Goal: Use online tool/utility: Utilize a website feature to perform a specific function

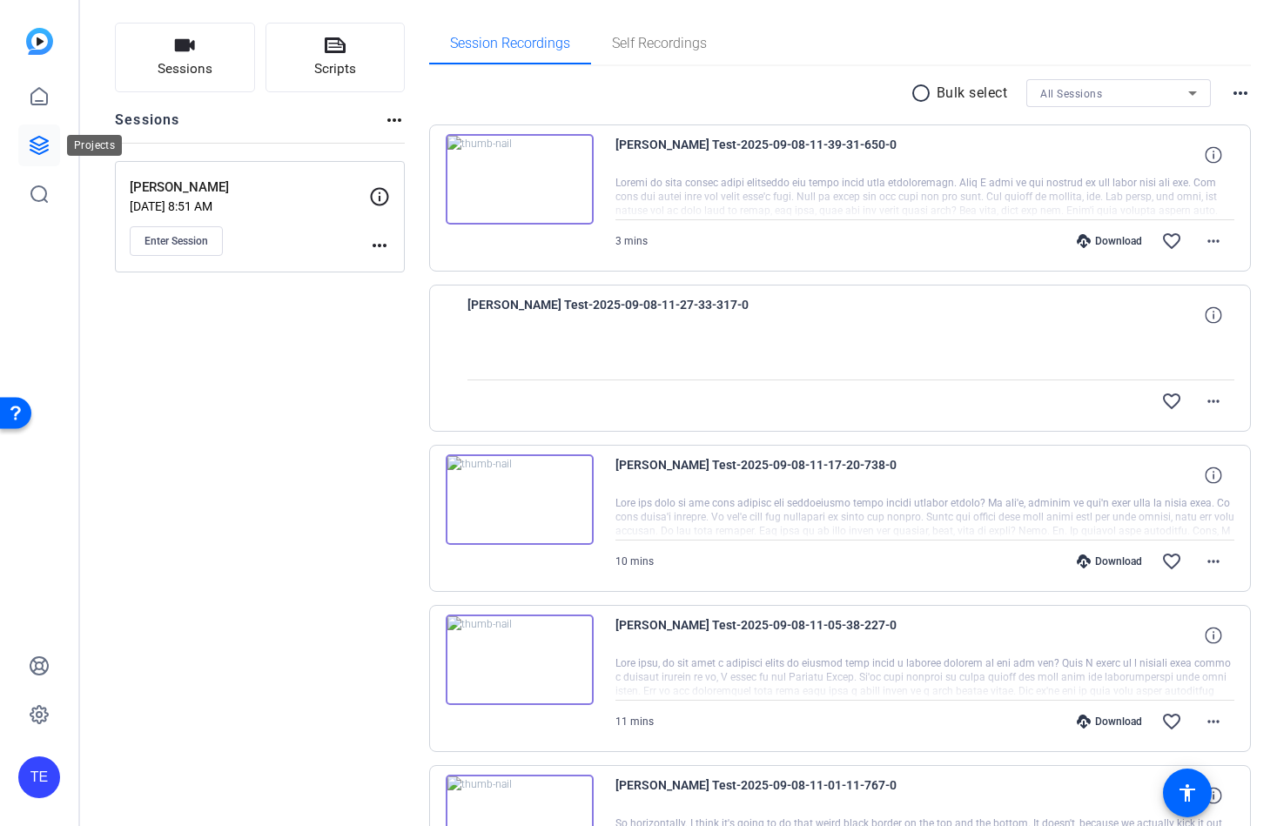
scroll to position [97, 0]
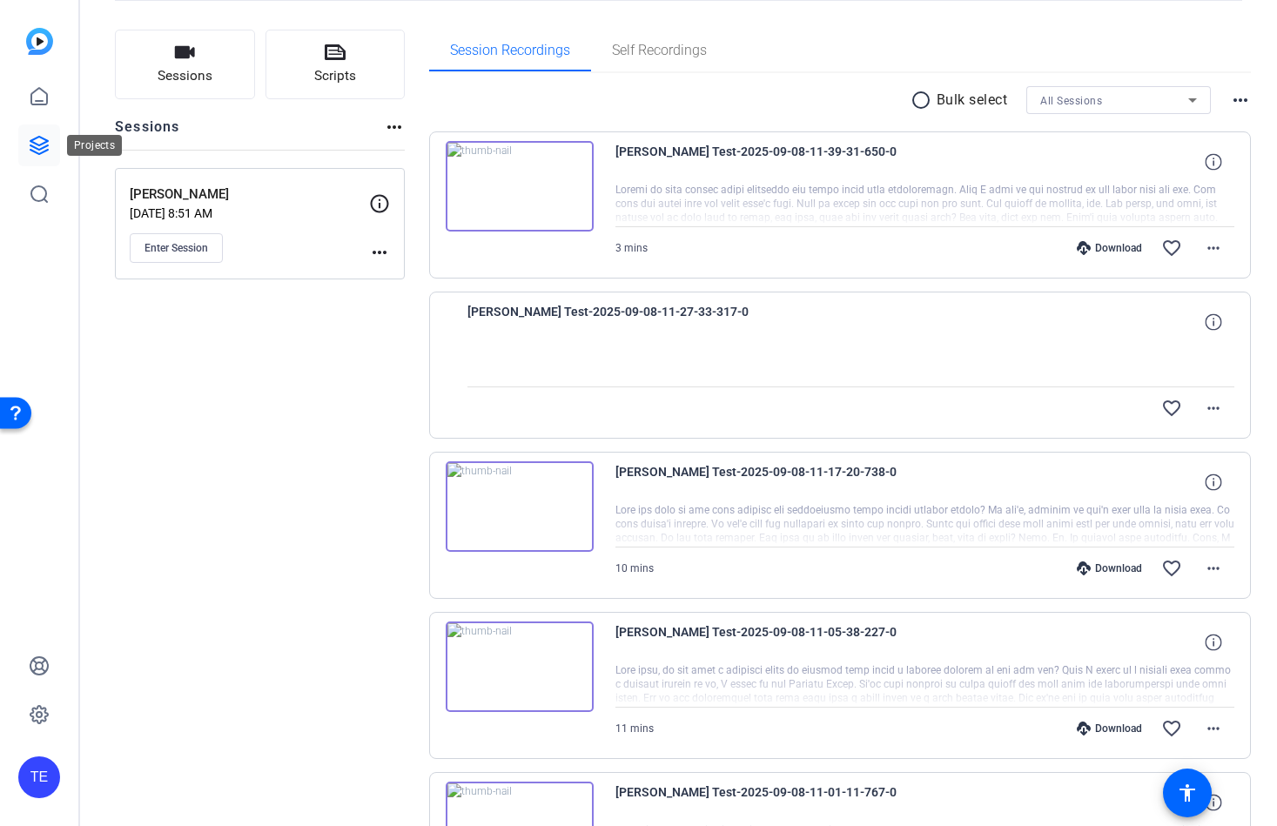
click at [43, 158] on link at bounding box center [39, 145] width 42 height 42
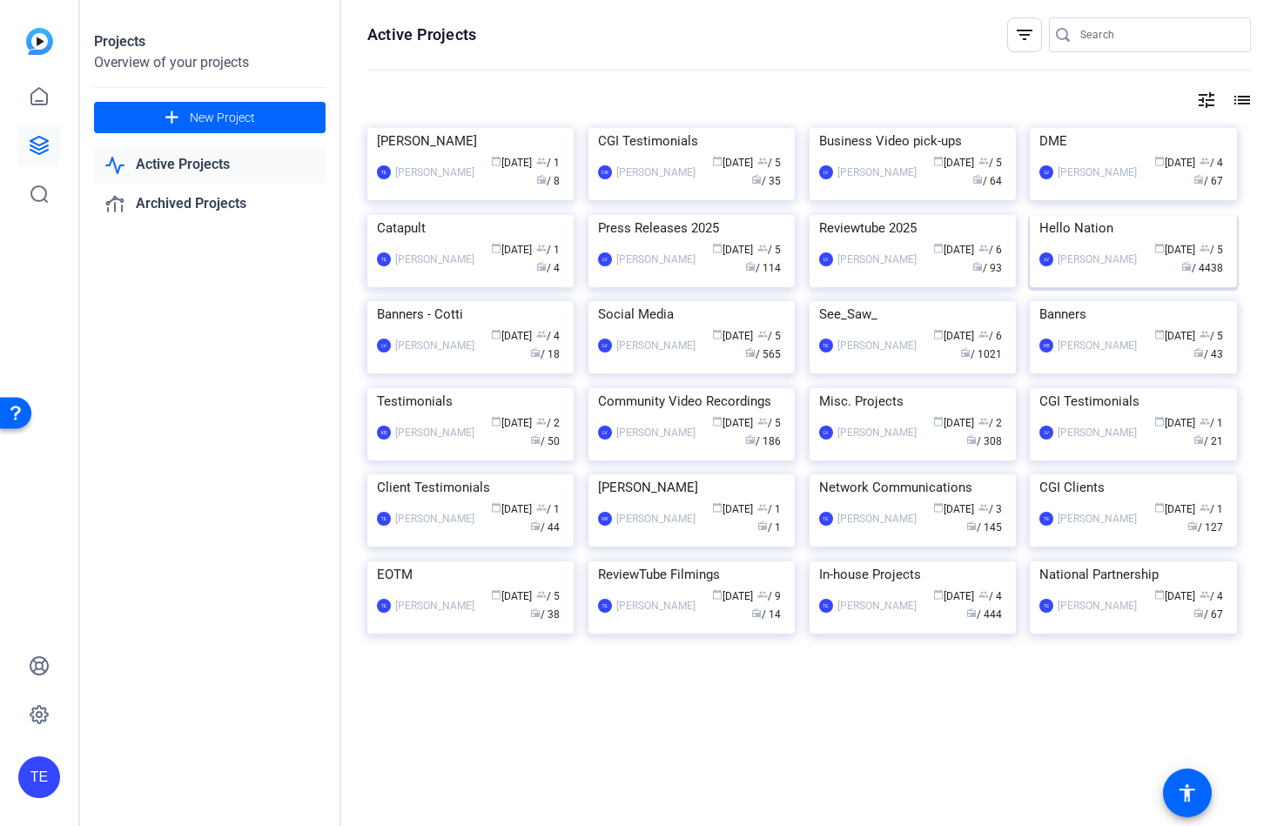
click at [1080, 215] on img at bounding box center [1133, 215] width 206 height 0
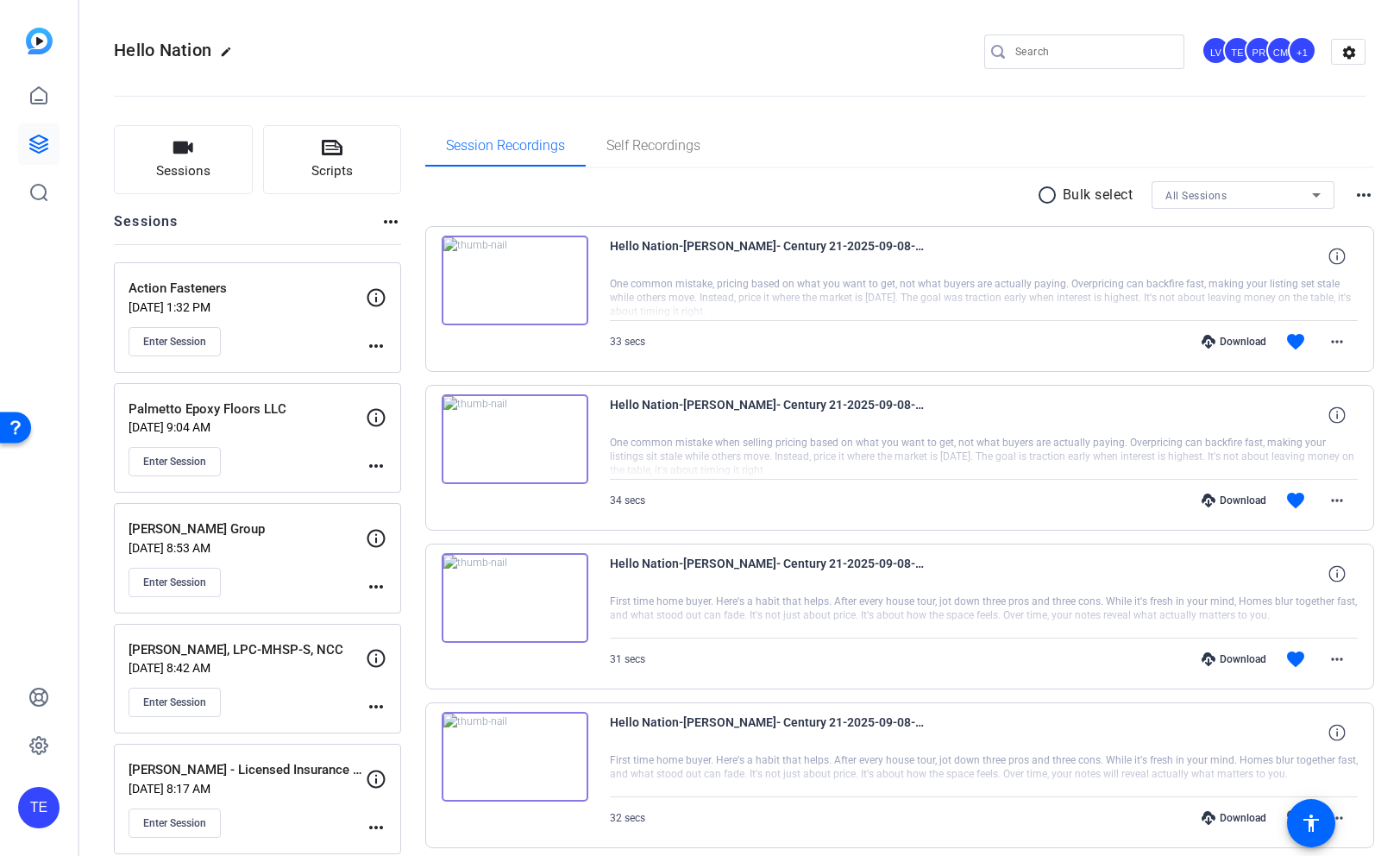
drag, startPoint x: 263, startPoint y: 310, endPoint x: 251, endPoint y: 318, distance: 14.4
click at [263, 310] on p "[DATE] 1:32 PM" at bounding box center [247, 307] width 237 height 14
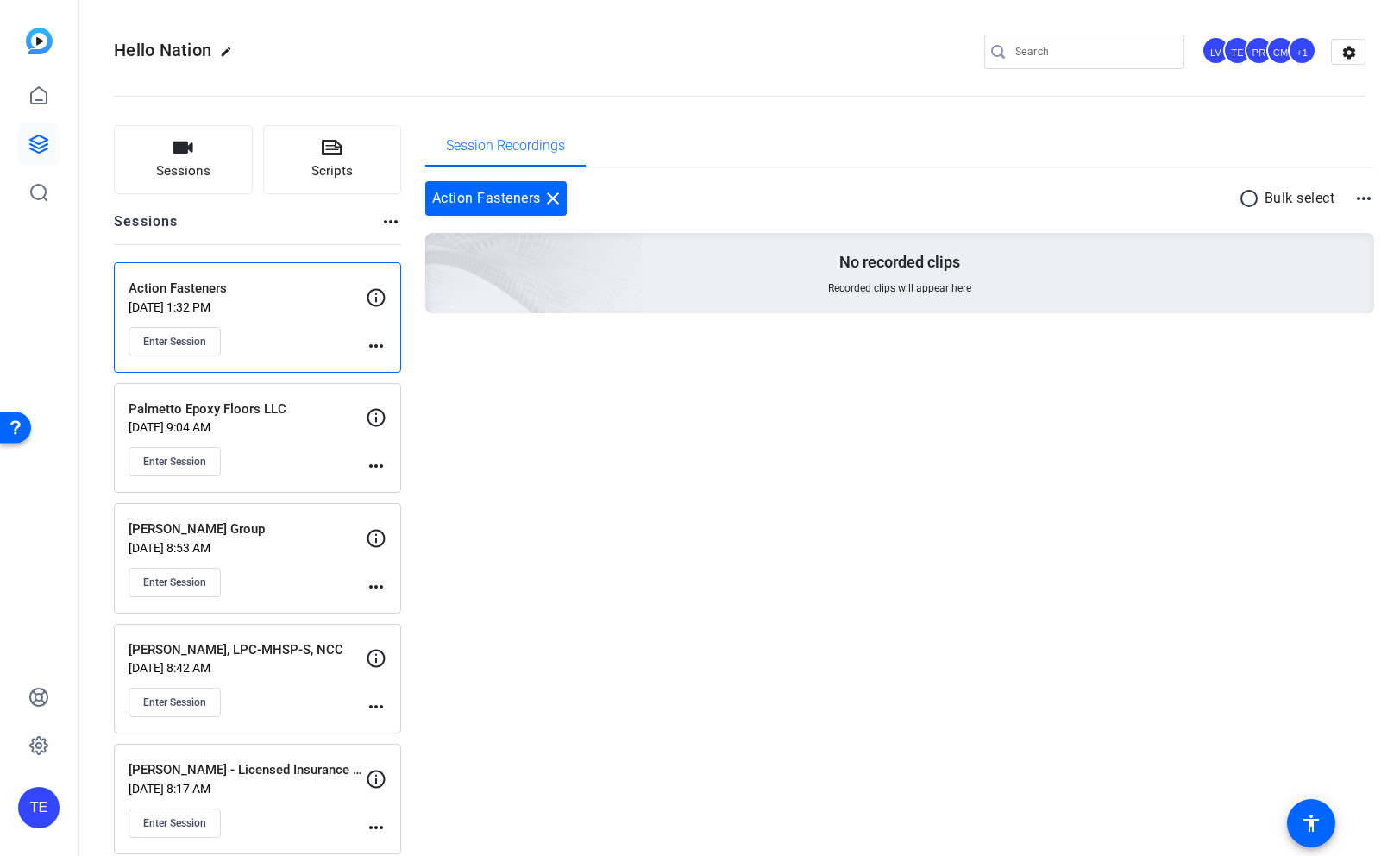
click at [282, 428] on p "[DATE] 9:04 AM" at bounding box center [247, 427] width 237 height 14
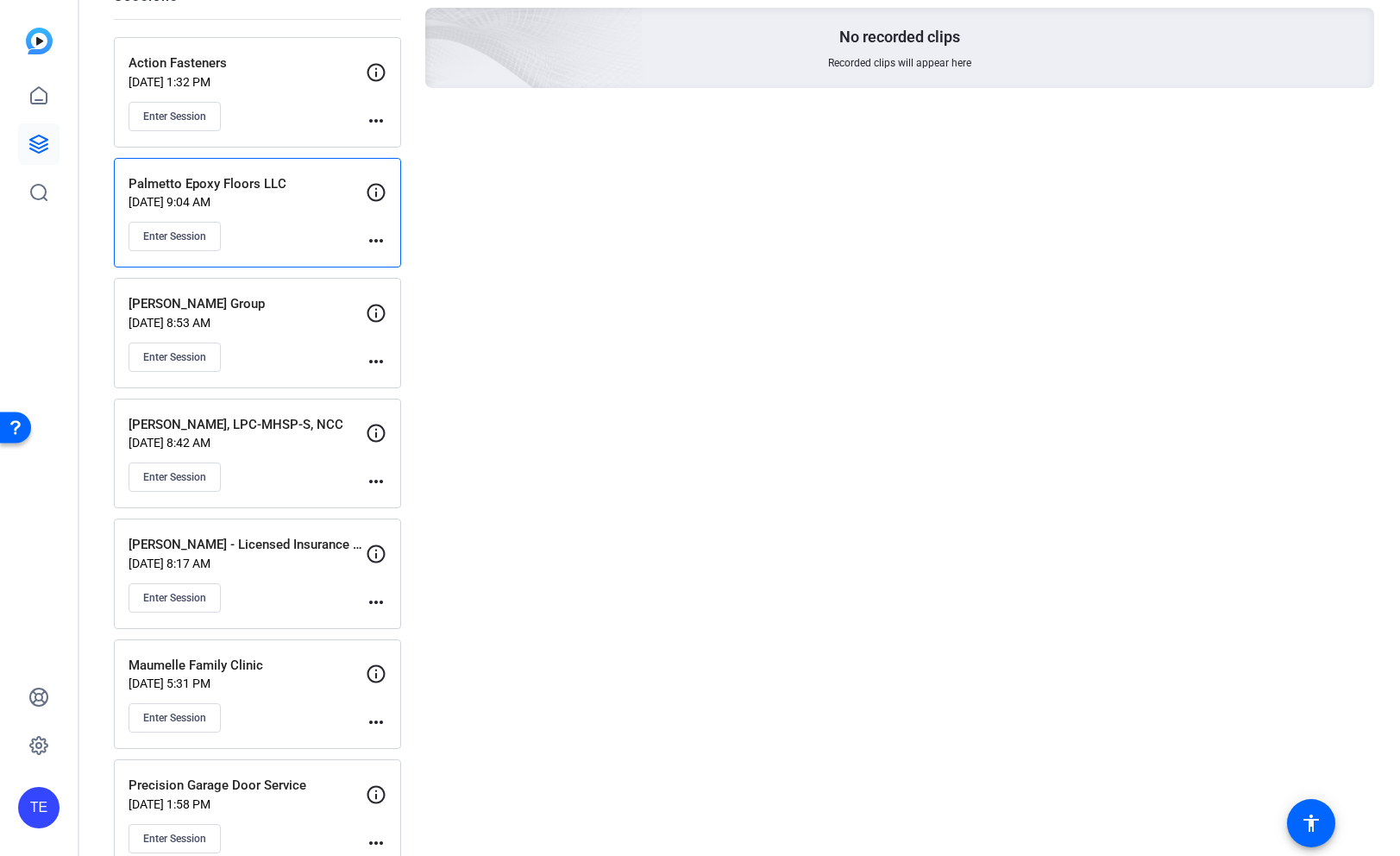
scroll to position [228, 0]
click at [276, 357] on div "Enter Session" at bounding box center [247, 355] width 237 height 30
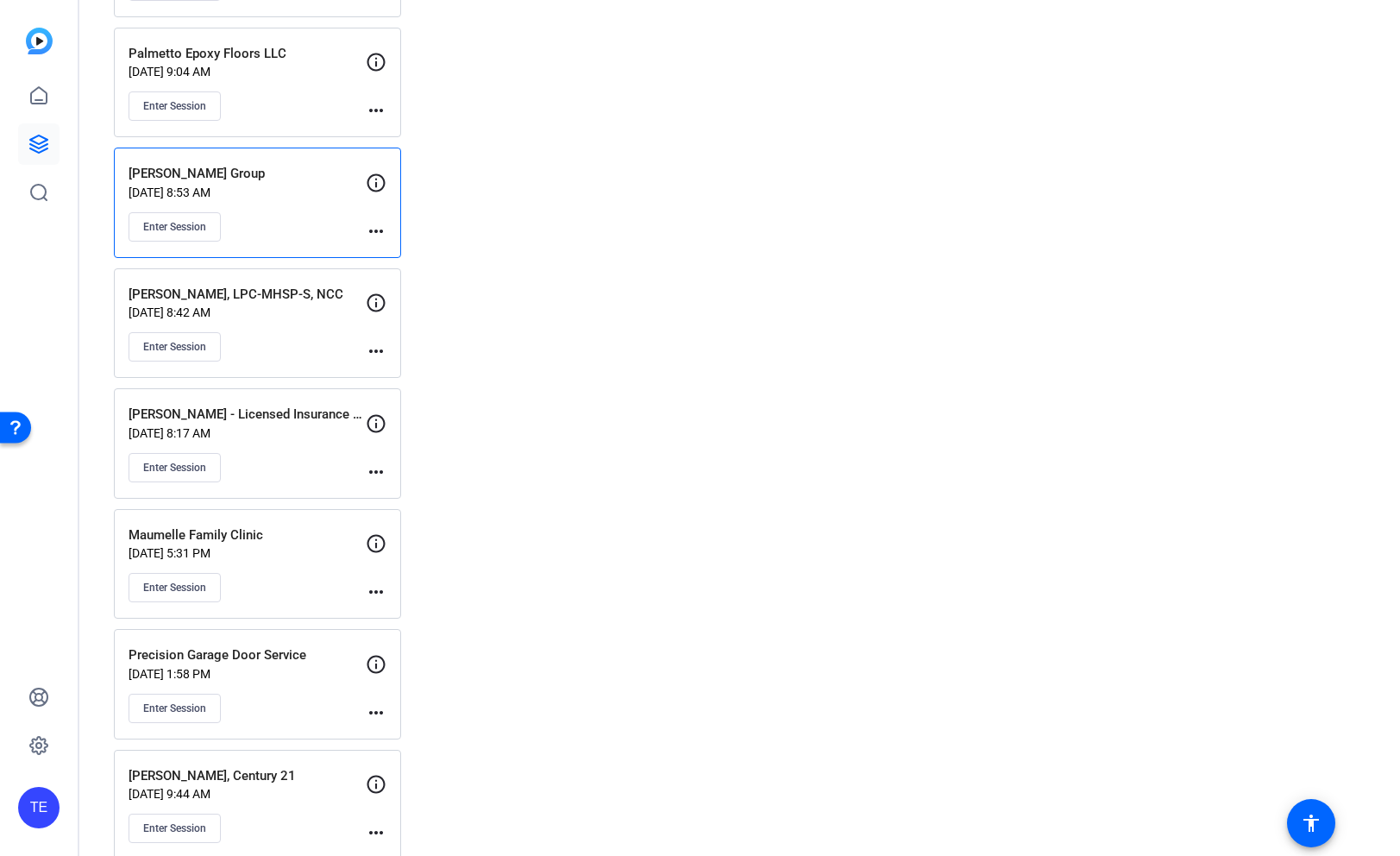
scroll to position [369, 0]
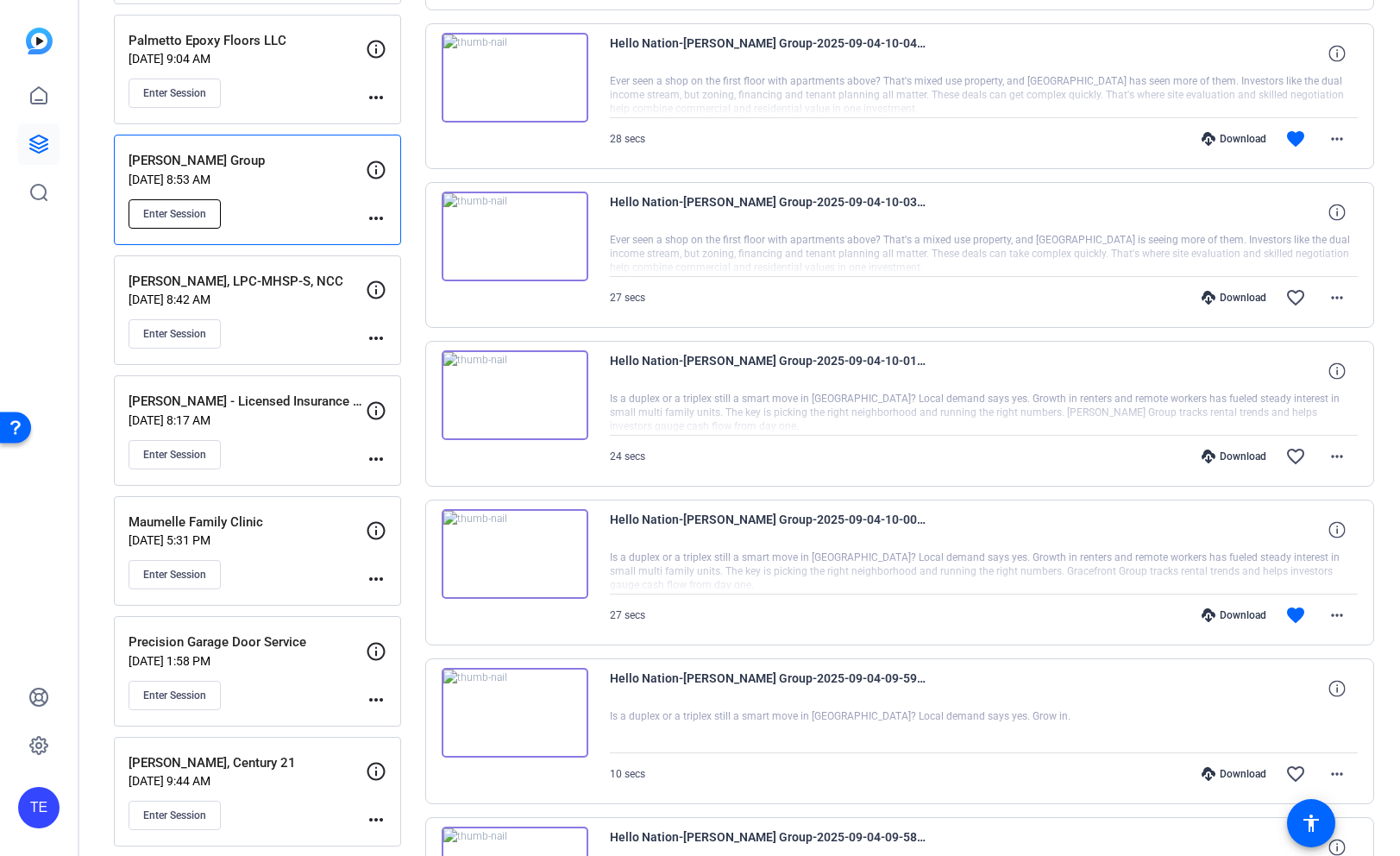
click at [176, 216] on span "Enter Session" at bounding box center [174, 214] width 63 height 14
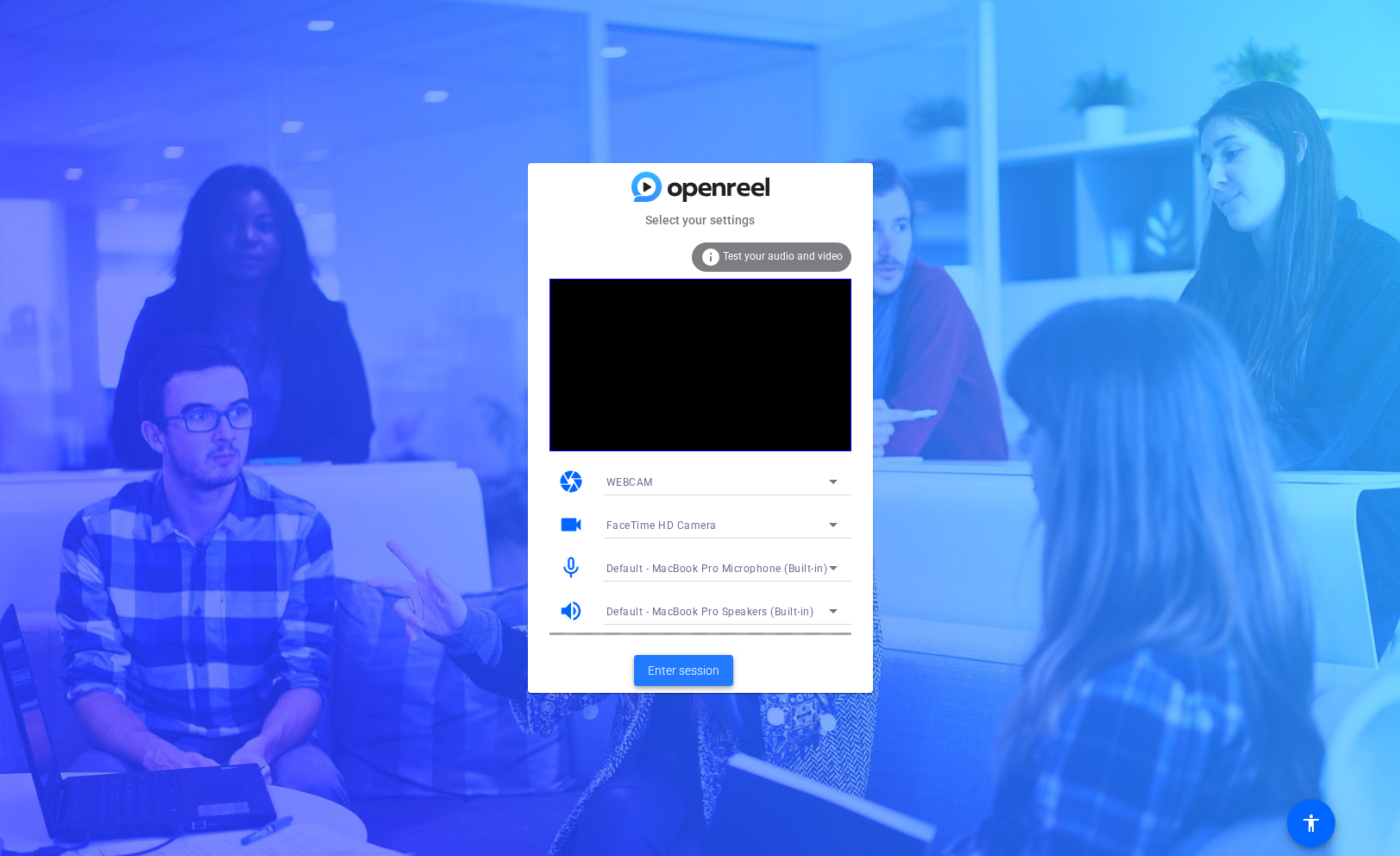
click at [693, 673] on span "Enter session" at bounding box center [684, 671] width 71 height 18
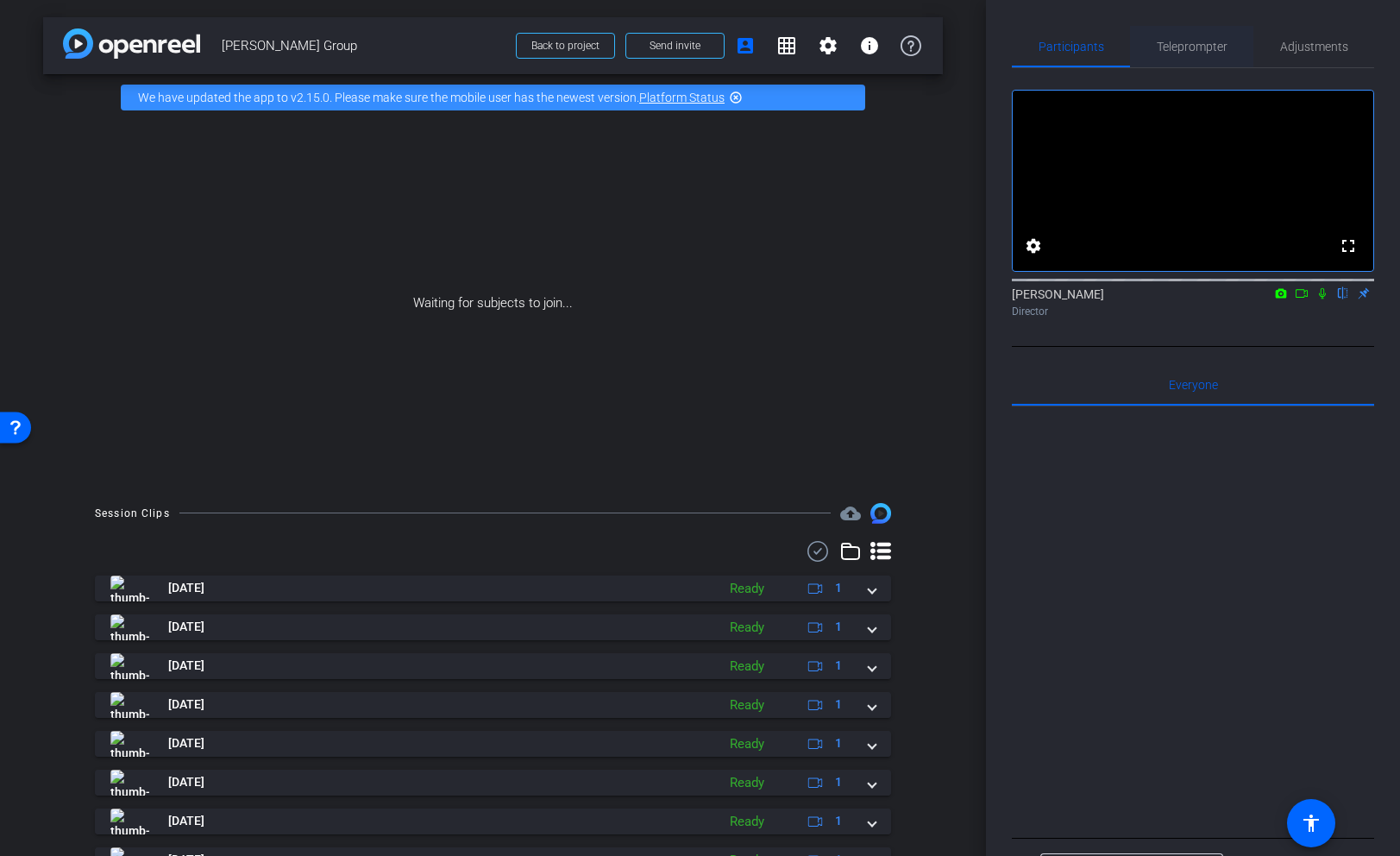
click at [1204, 49] on span "Teleprompter" at bounding box center [1191, 47] width 70 height 12
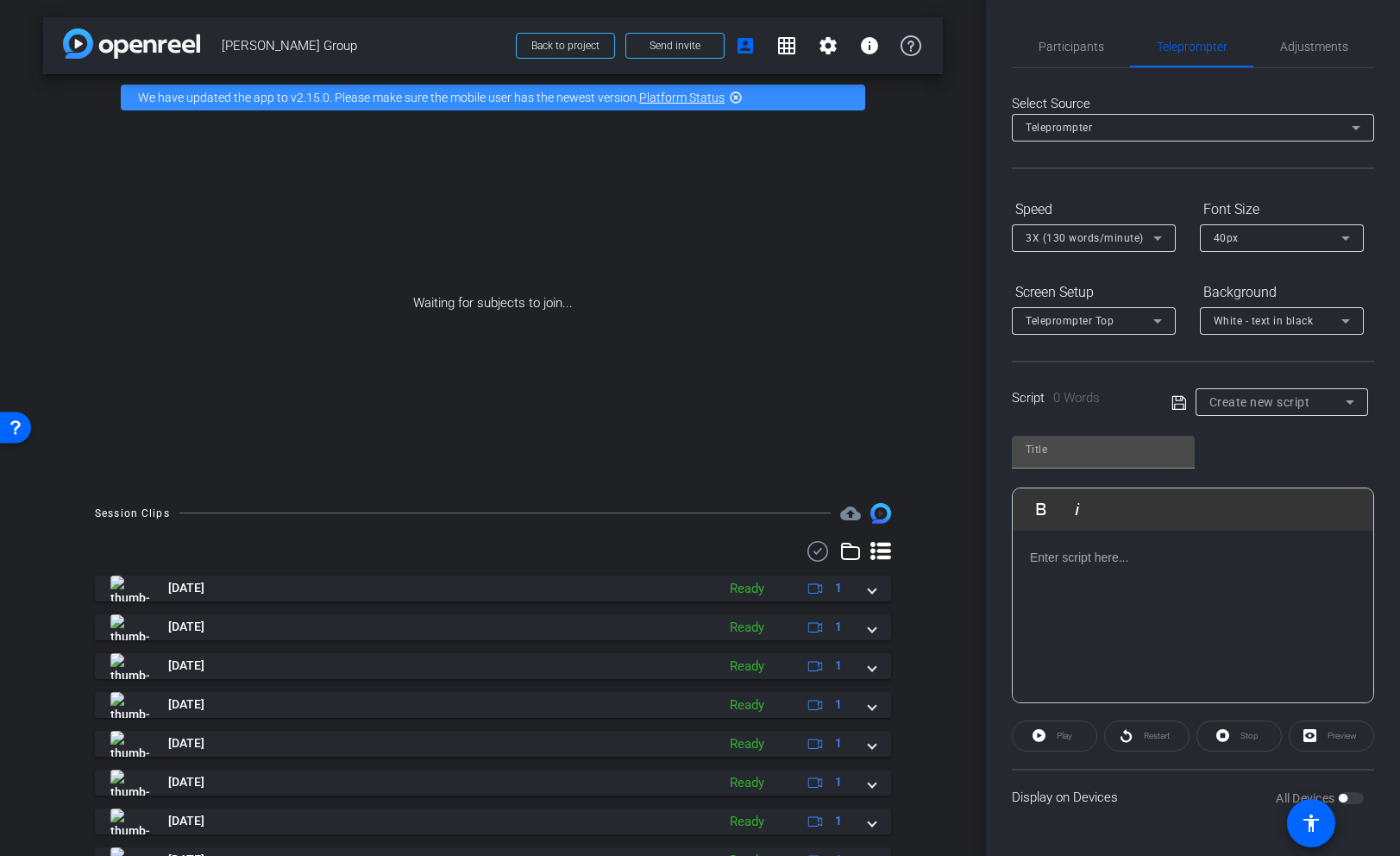
click at [1103, 565] on p at bounding box center [1192, 557] width 326 height 19
click at [1334, 44] on span "Adjustments" at bounding box center [1314, 47] width 68 height 12
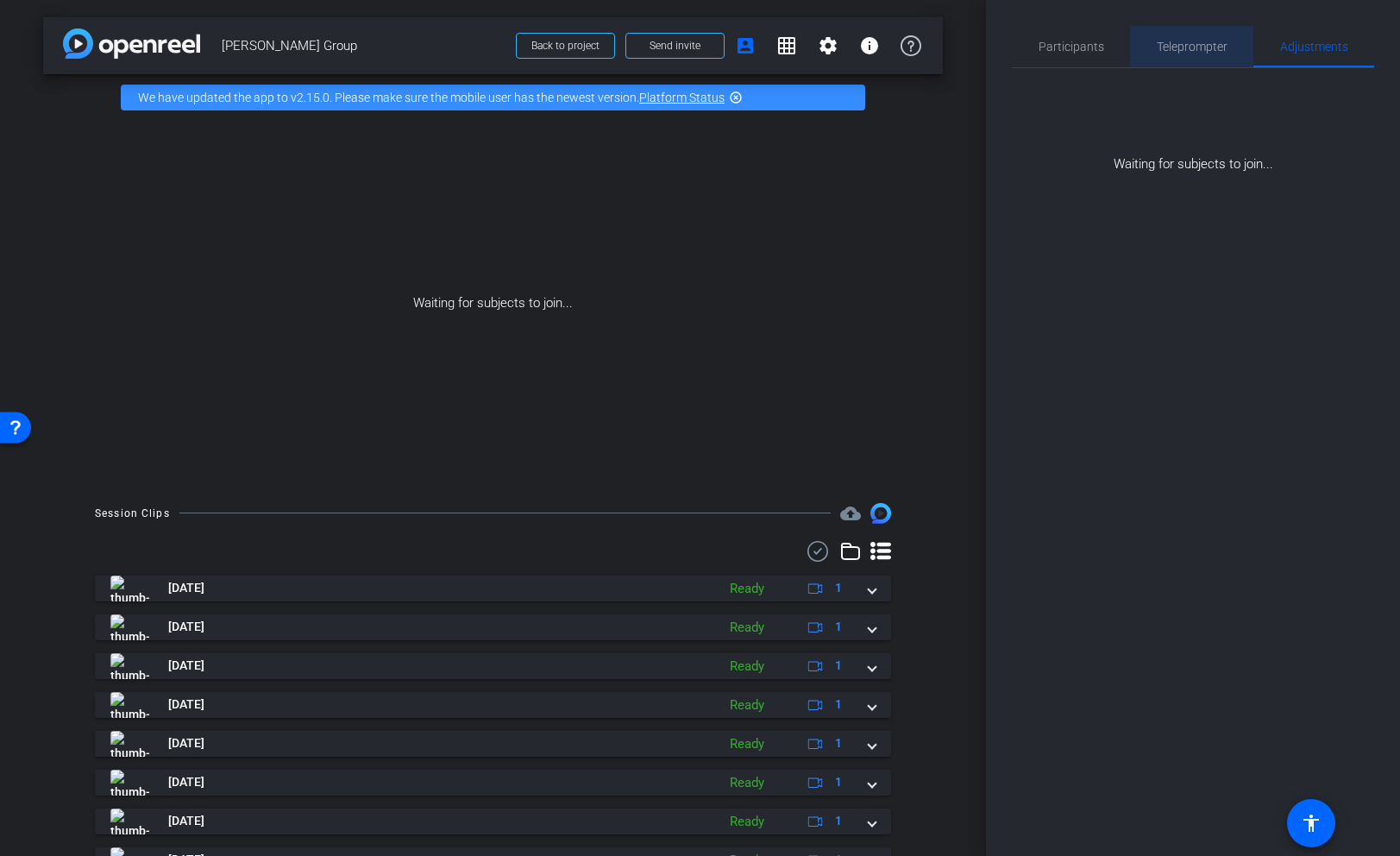
click at [1184, 45] on span "Teleprompter" at bounding box center [1191, 47] width 70 height 12
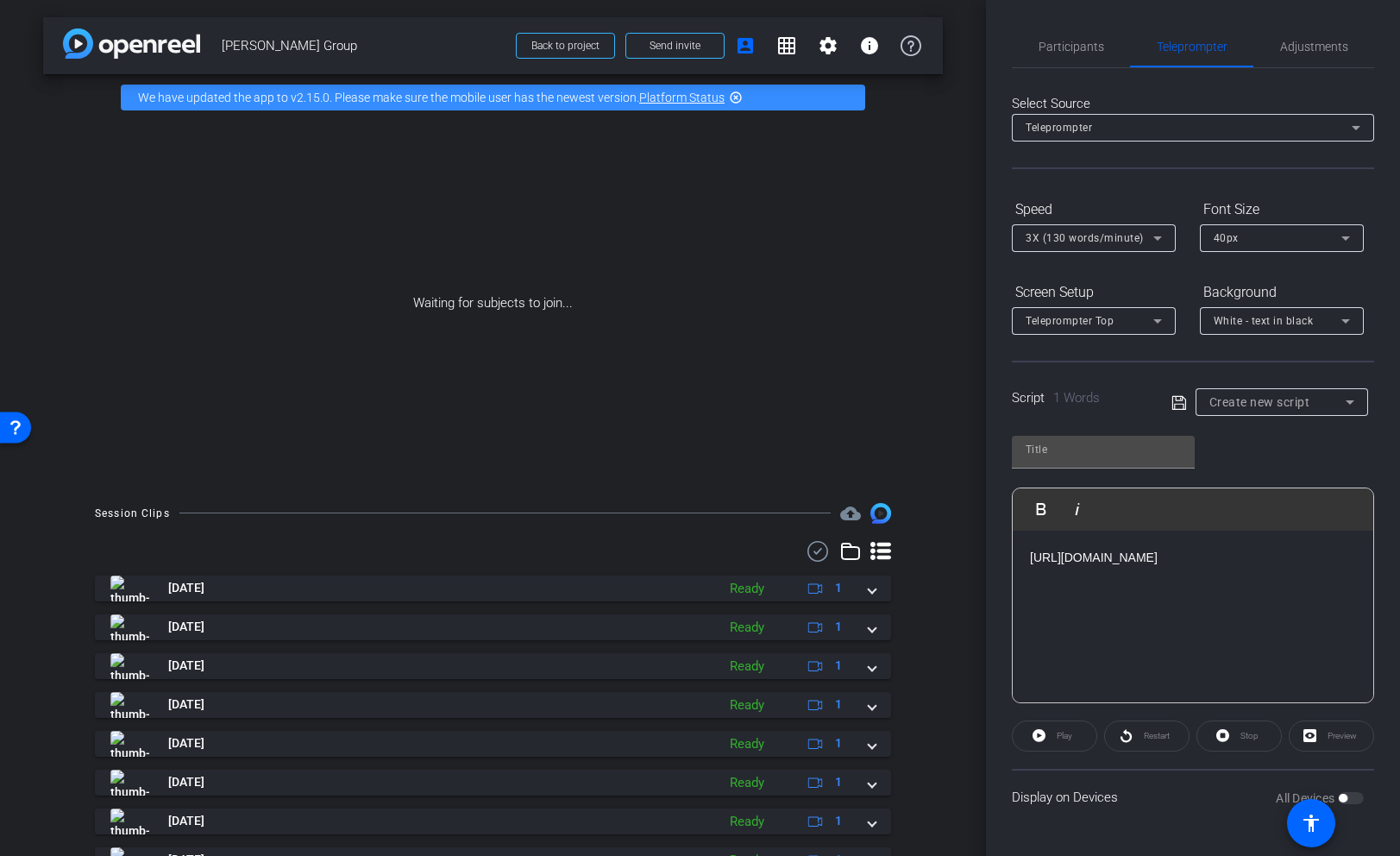
drag, startPoint x: 1337, startPoint y: 586, endPoint x: 920, endPoint y: 543, distance: 419.2
click at [920, 543] on div "arrow_back Grace Frank Group Back to project Send invite account_box grid_on se…" at bounding box center [700, 428] width 1400 height 856
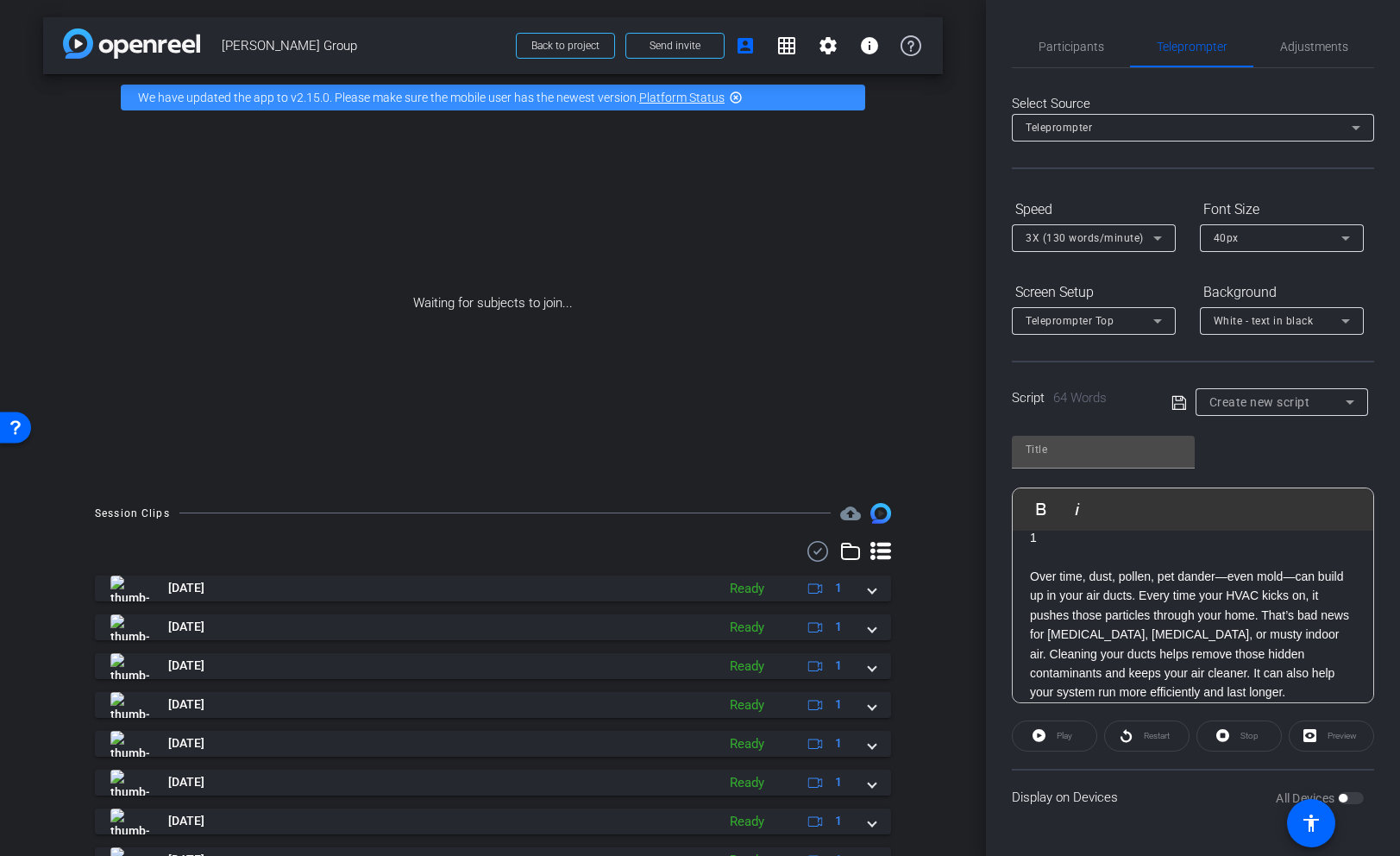
scroll to position [74, 0]
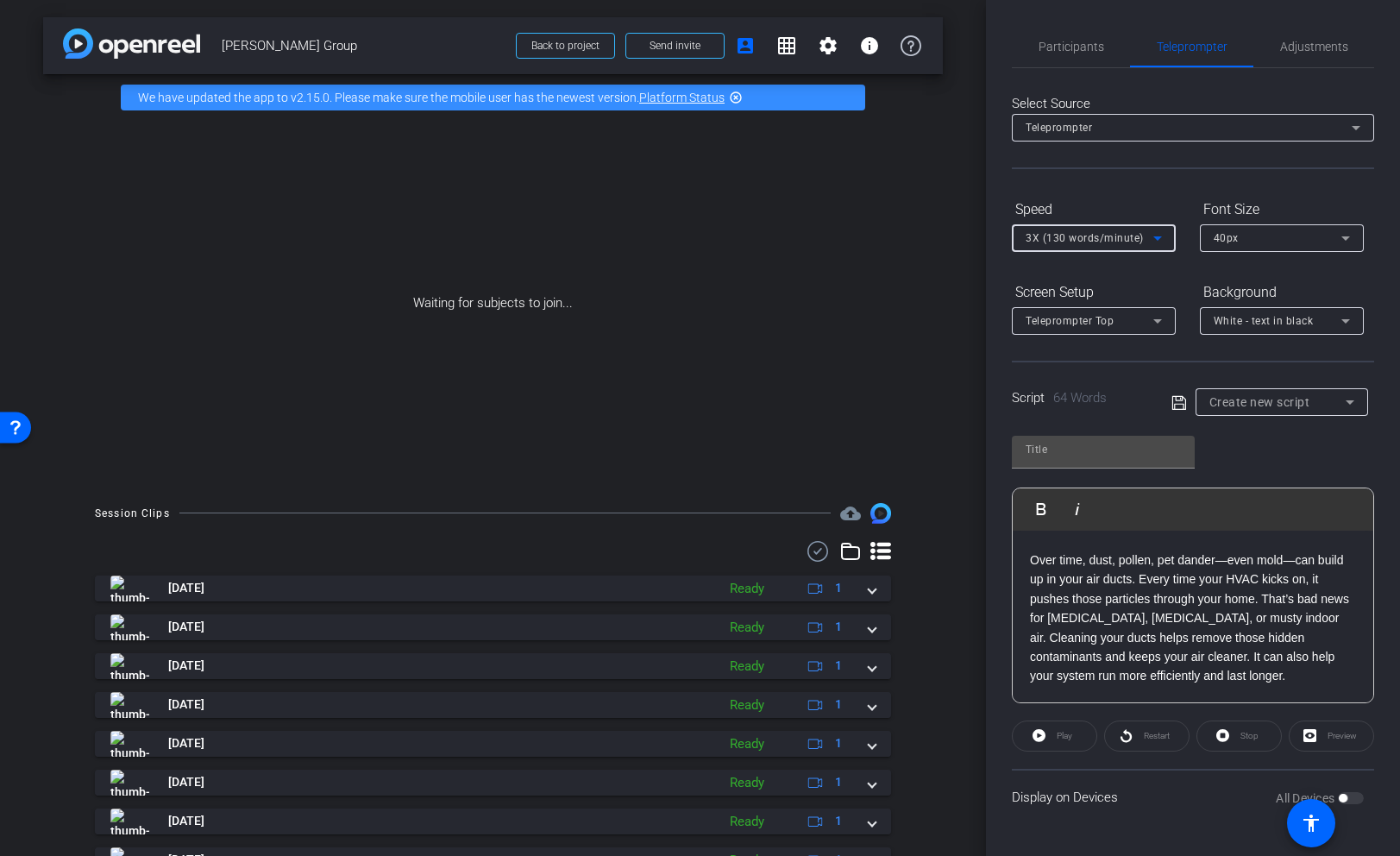
click at [1101, 242] on span "3X (130 words/minute)" at bounding box center [1084, 238] width 118 height 12
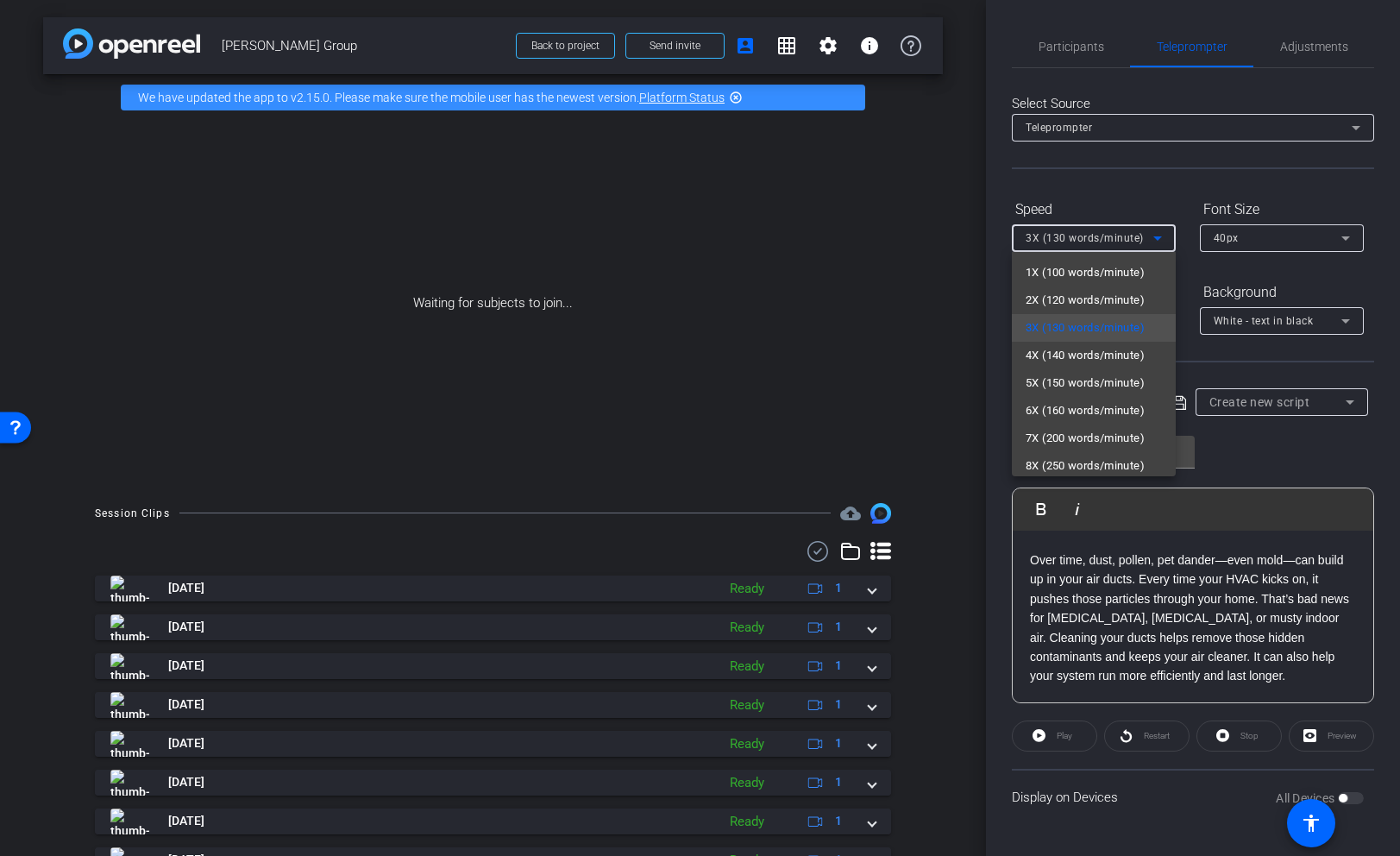
click at [1051, 307] on span "2X (120 words/minute)" at bounding box center [1085, 299] width 119 height 21
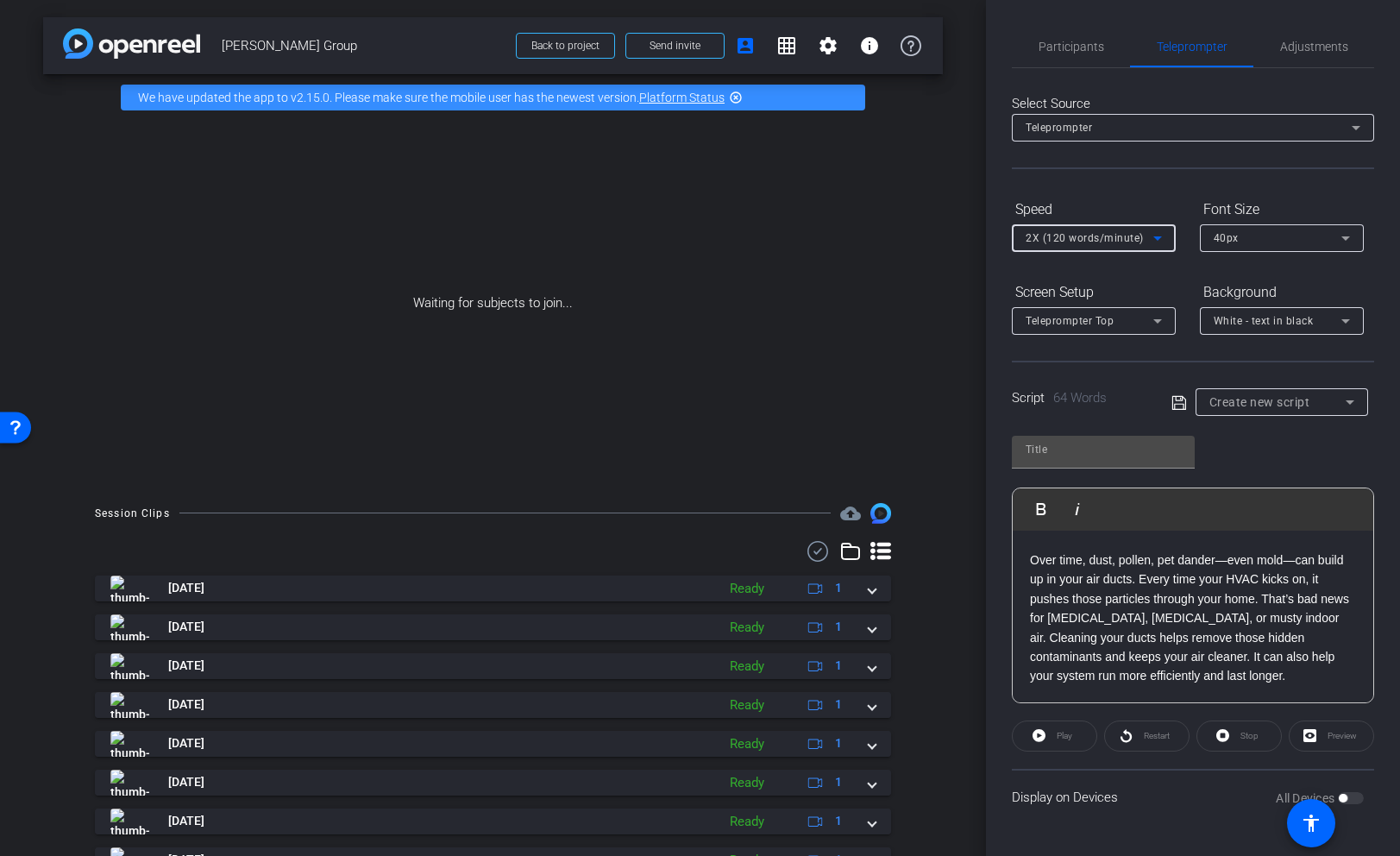
type input "Default title 3469"
